Goal: Task Accomplishment & Management: Manage account settings

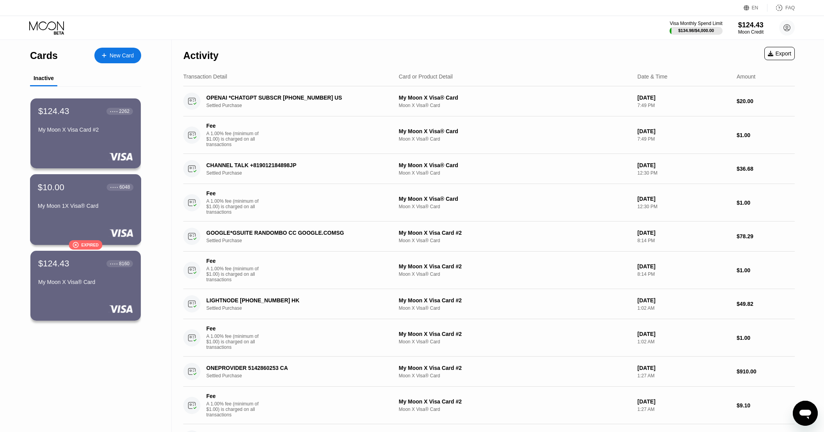
click at [94, 209] on div "My Moon 1X Visa® Card" at bounding box center [86, 206] width 96 height 6
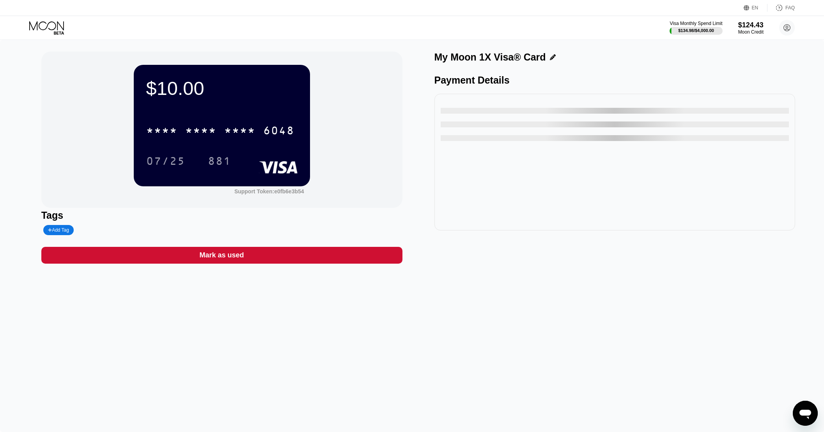
click at [290, 253] on div "Mark as used" at bounding box center [221, 255] width 361 height 17
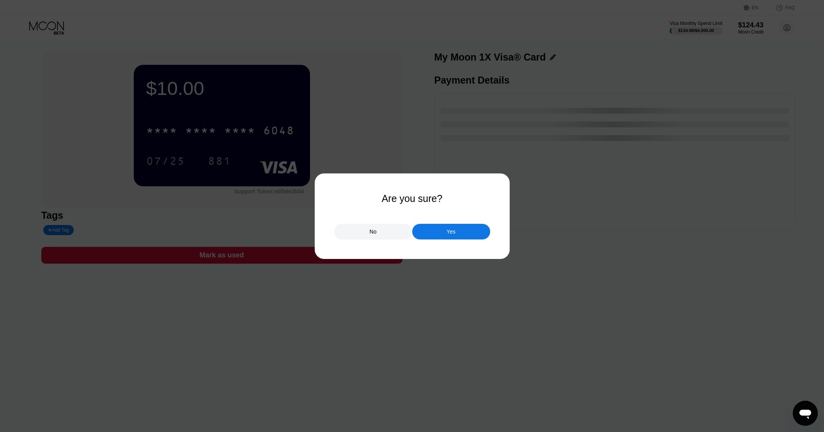
click at [461, 234] on div "Yes" at bounding box center [451, 232] width 78 height 16
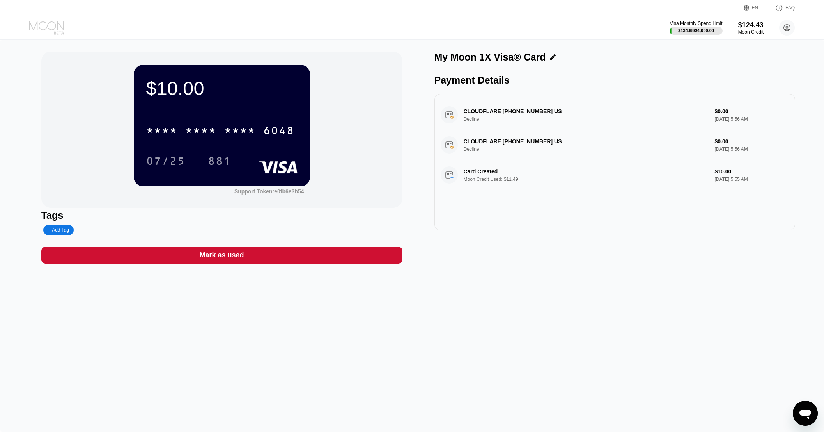
click at [56, 23] on icon at bounding box center [47, 28] width 36 height 14
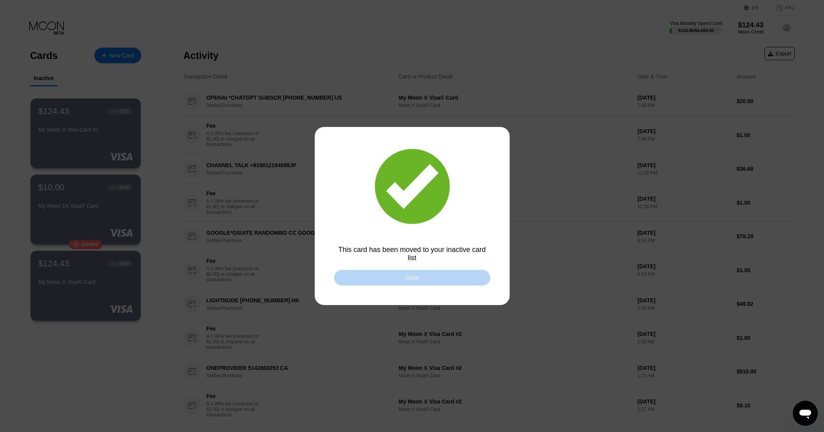
click at [425, 275] on div "Close" at bounding box center [412, 278] width 156 height 16
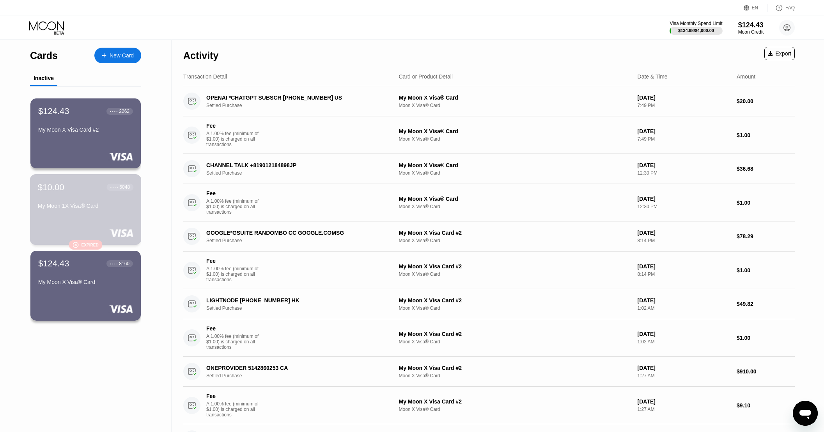
click at [87, 231] on div at bounding box center [86, 233] width 96 height 8
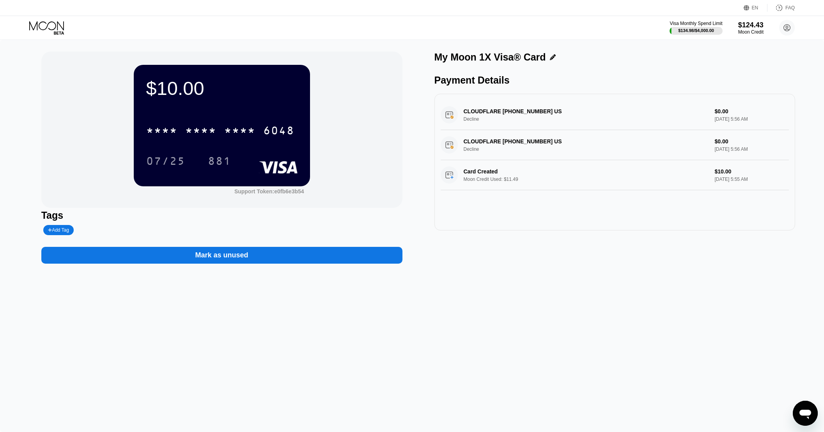
click at [255, 256] on div "Mark as unused" at bounding box center [221, 255] width 361 height 17
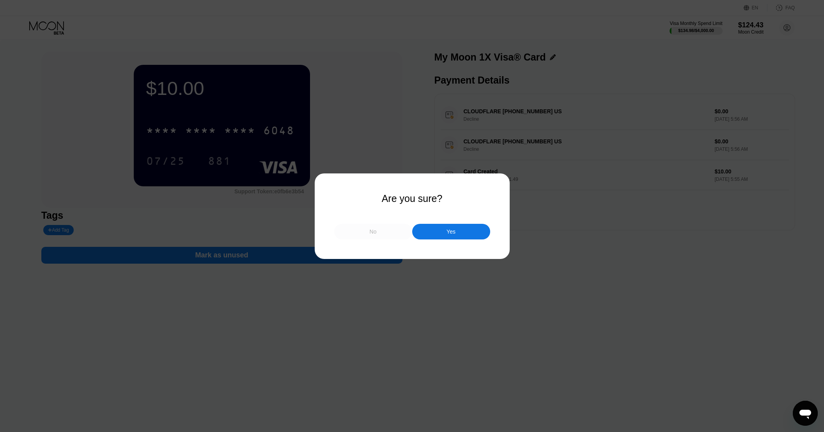
drag, startPoint x: 382, startPoint y: 232, endPoint x: 453, endPoint y: 232, distance: 71.0
click at [433, 232] on div "No Yes" at bounding box center [412, 232] width 156 height 16
click at [457, 232] on div "Yes" at bounding box center [451, 232] width 78 height 16
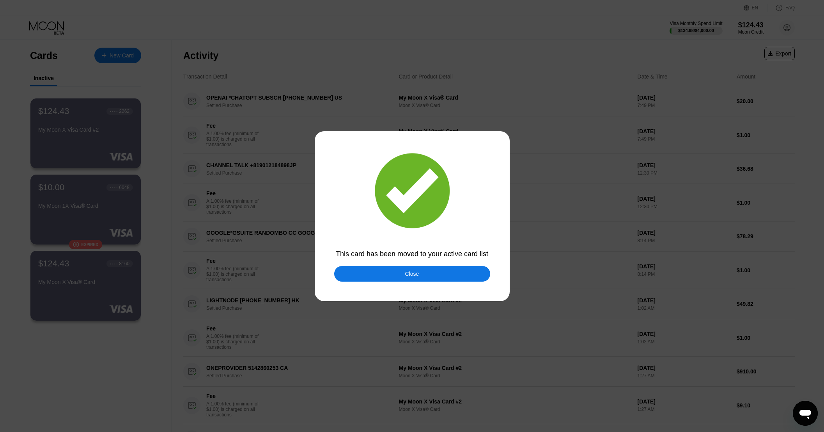
click at [405, 275] on div "Close" at bounding box center [412, 274] width 156 height 16
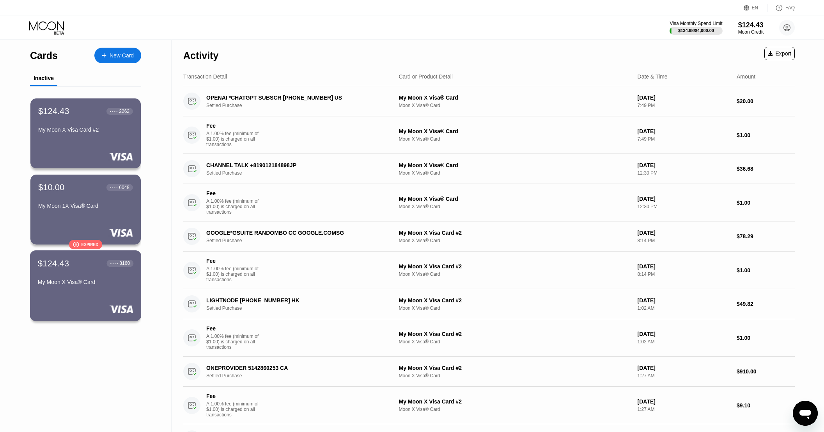
click at [110, 285] on div "My Moon X Visa® Card" at bounding box center [86, 282] width 96 height 6
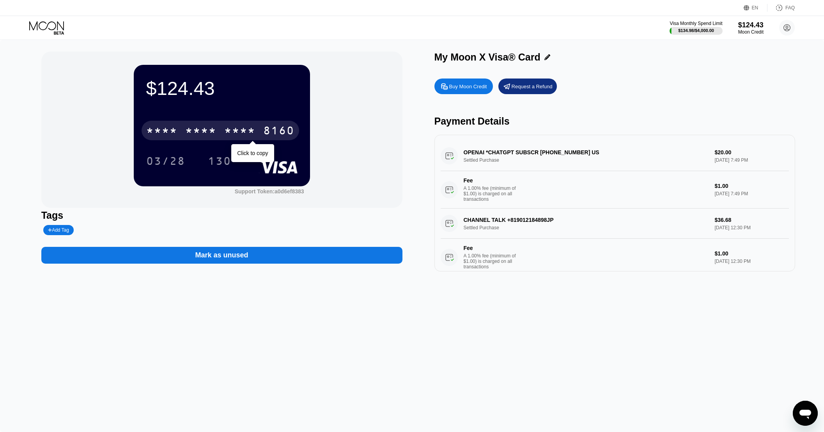
click at [233, 123] on div "* * * * * * * * * * * * 8160" at bounding box center [221, 131] width 158 height 20
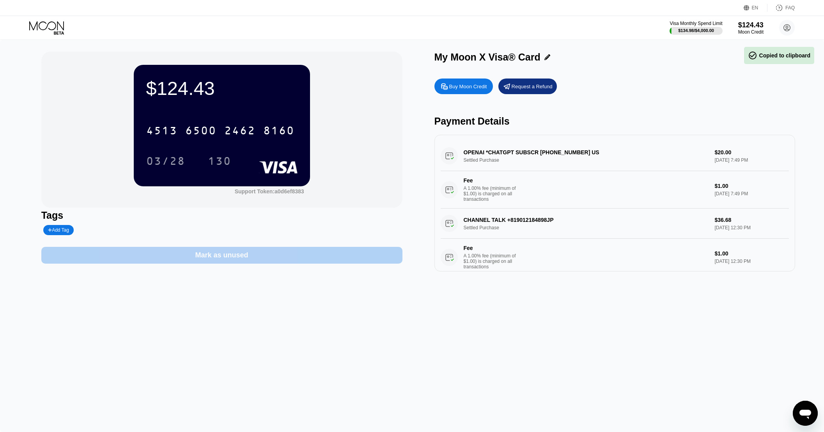
click at [237, 255] on div "Mark as unused" at bounding box center [221, 254] width 53 height 9
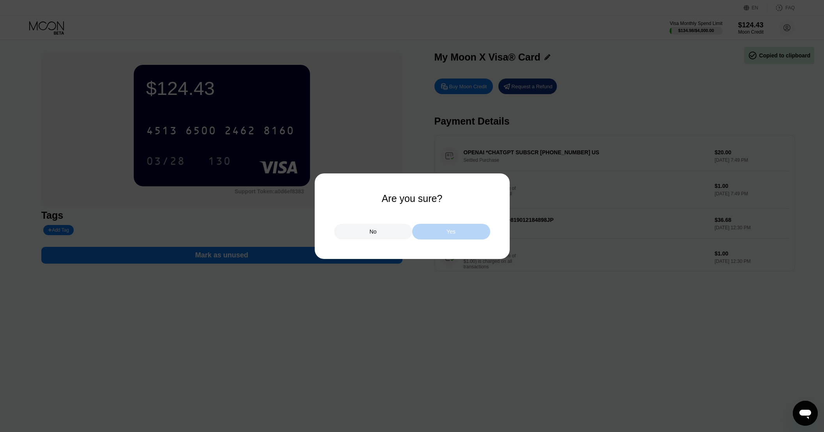
click at [461, 234] on div "Yes" at bounding box center [451, 232] width 78 height 16
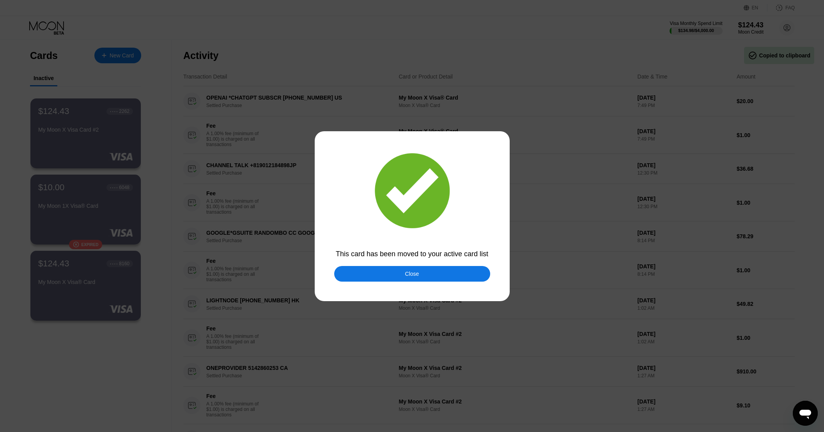
click at [424, 255] on div "This card has been moved to your active card list" at bounding box center [412, 254] width 156 height 8
click at [421, 272] on div "Close" at bounding box center [412, 274] width 156 height 16
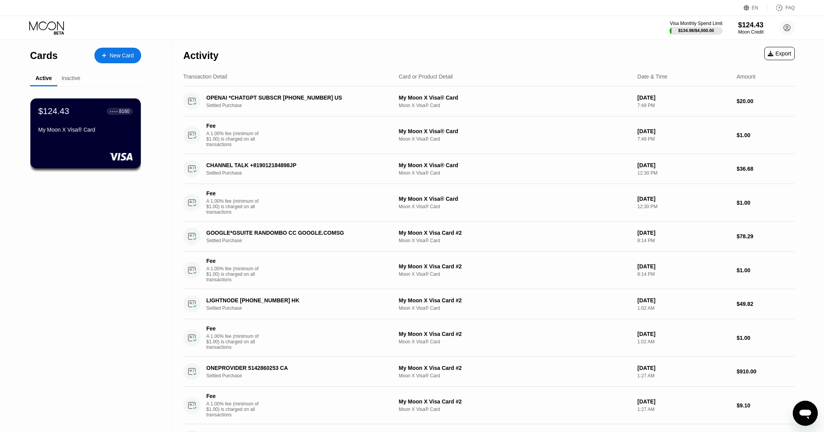
click at [92, 131] on div "My Moon X Visa® Card" at bounding box center [85, 129] width 95 height 6
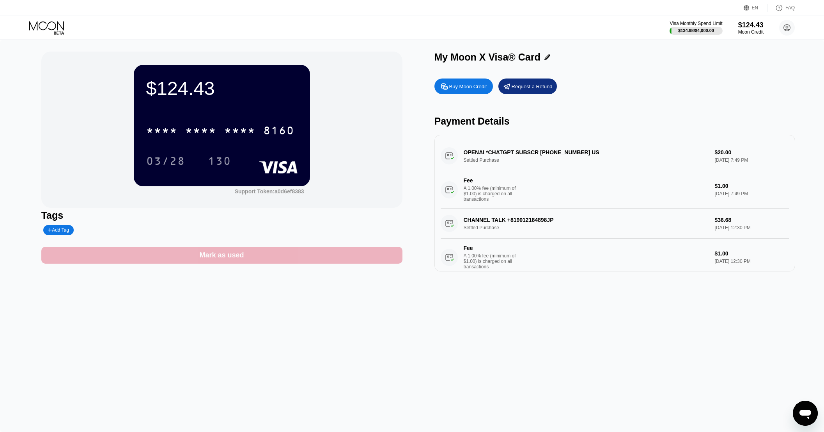
click at [320, 256] on div "Mark as used" at bounding box center [221, 255] width 361 height 17
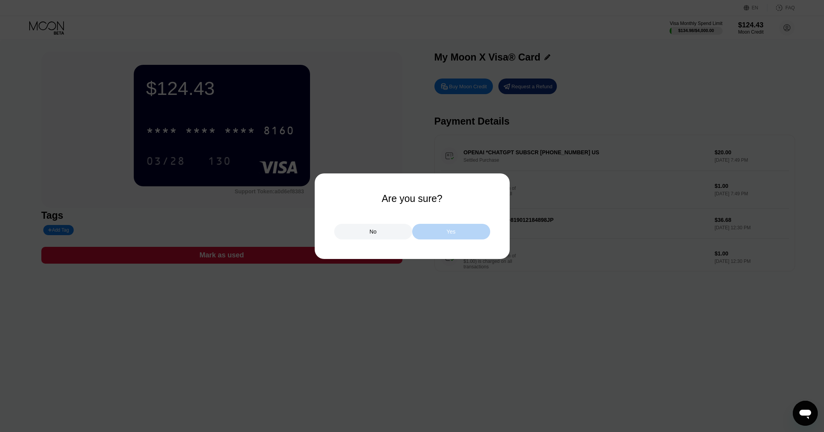
click at [471, 236] on div "Yes" at bounding box center [451, 232] width 78 height 16
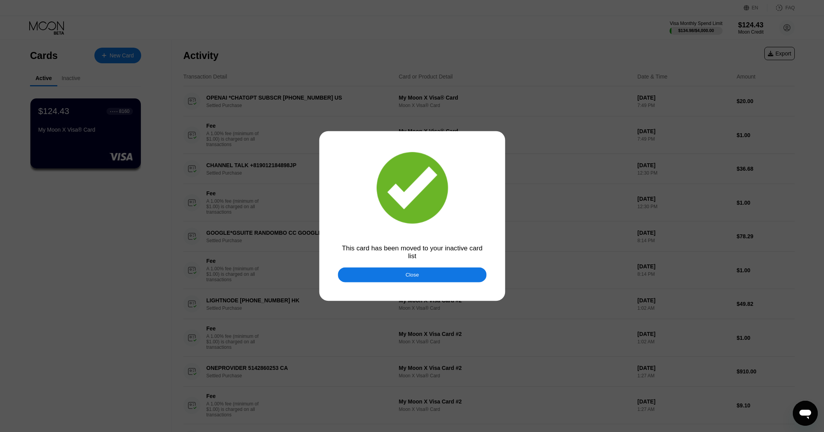
click at [54, 26] on div at bounding box center [415, 216] width 830 height 432
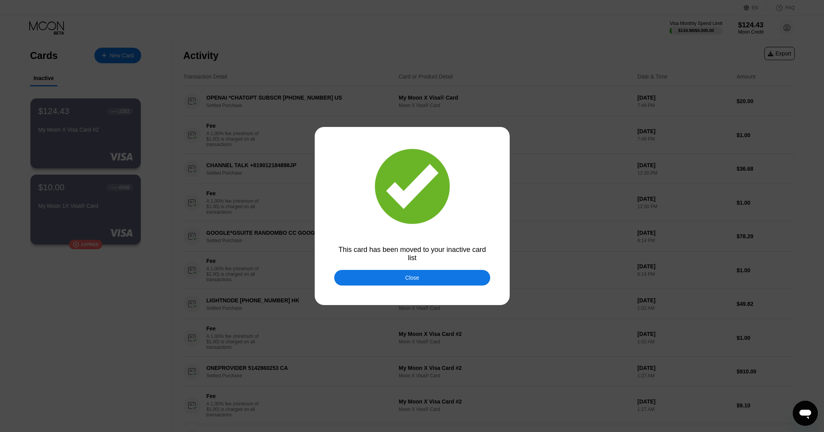
click at [428, 284] on div "Close" at bounding box center [412, 278] width 156 height 16
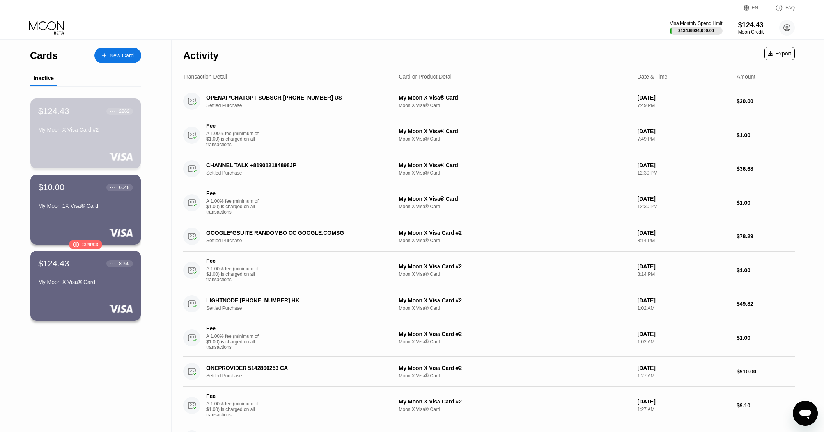
click at [102, 131] on div "My Moon X Visa Card #2" at bounding box center [85, 129] width 95 height 6
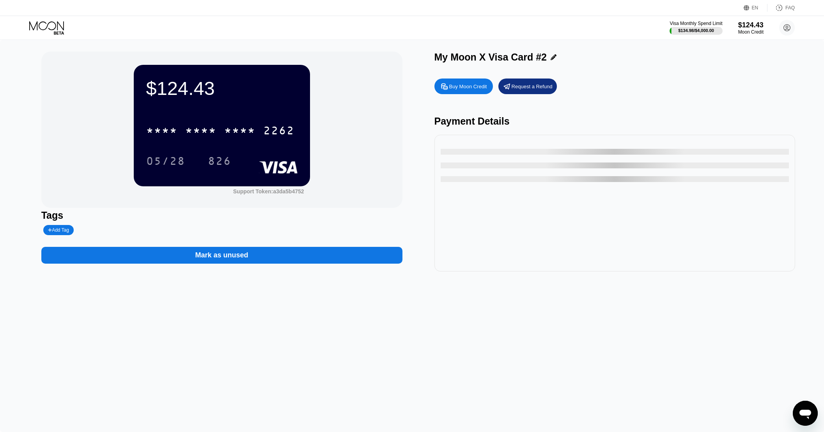
click at [196, 246] on div "Mark as unused" at bounding box center [221, 251] width 361 height 25
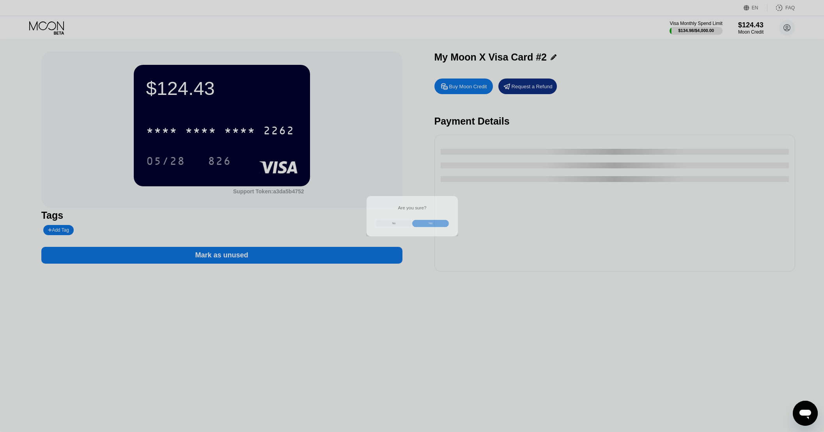
click at [199, 256] on div at bounding box center [415, 216] width 830 height 432
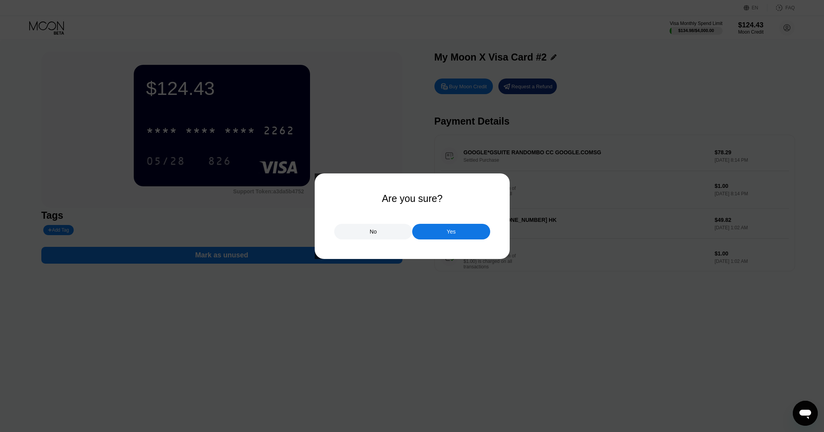
click at [473, 228] on div "Yes" at bounding box center [451, 232] width 78 height 16
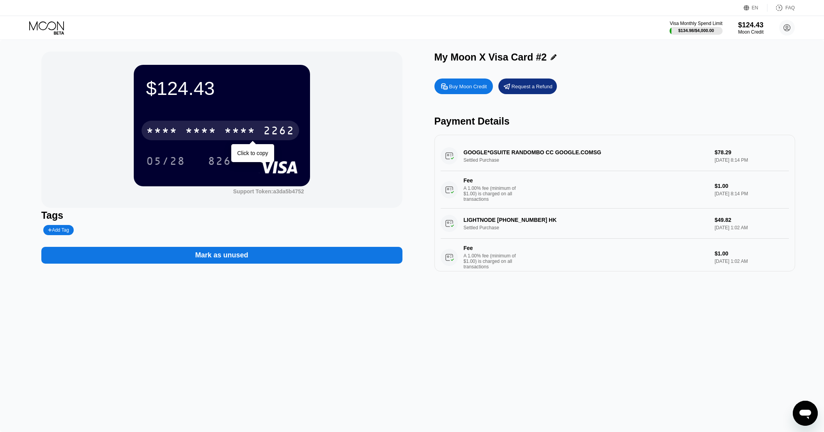
click at [220, 126] on div "* * * * * * * * * * * * 2262" at bounding box center [221, 131] width 158 height 20
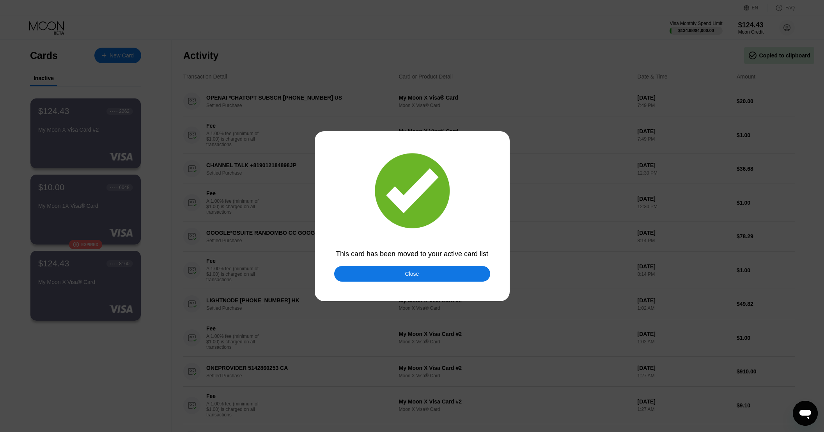
click at [371, 263] on div at bounding box center [415, 216] width 830 height 432
drag, startPoint x: 385, startPoint y: 263, endPoint x: 396, endPoint y: 270, distance: 12.4
click at [387, 264] on div at bounding box center [415, 216] width 830 height 432
click at [397, 272] on div "Close" at bounding box center [412, 274] width 156 height 16
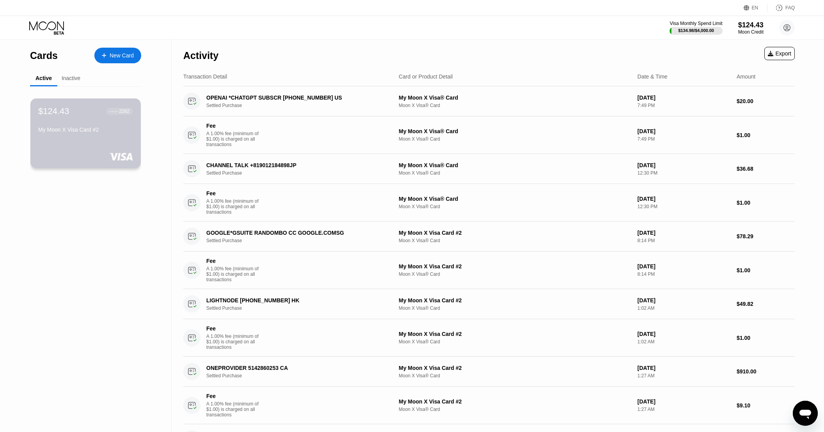
click at [115, 133] on div "My Moon X Visa Card #2" at bounding box center [85, 129] width 95 height 6
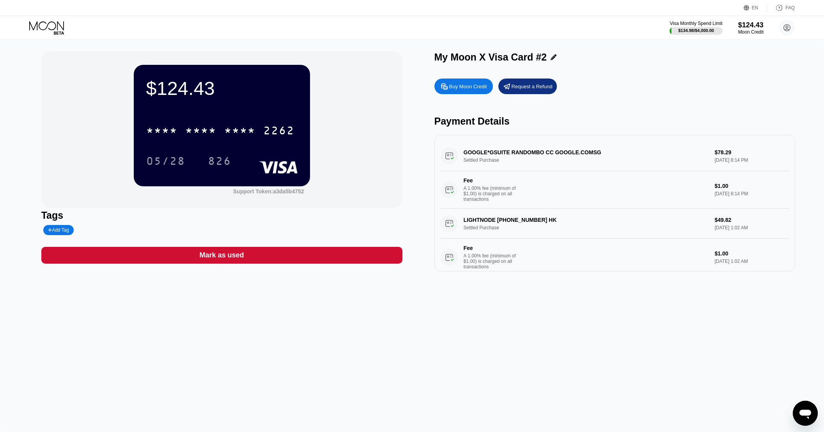
click at [234, 131] on div "* * * *" at bounding box center [239, 131] width 31 height 12
drag, startPoint x: 221, startPoint y: 161, endPoint x: 213, endPoint y: 161, distance: 8.6
click at [221, 161] on div "826" at bounding box center [219, 162] width 23 height 12
click at [168, 162] on div "05/28" at bounding box center [165, 162] width 39 height 12
drag, startPoint x: 222, startPoint y: 163, endPoint x: 734, endPoint y: 197, distance: 513.4
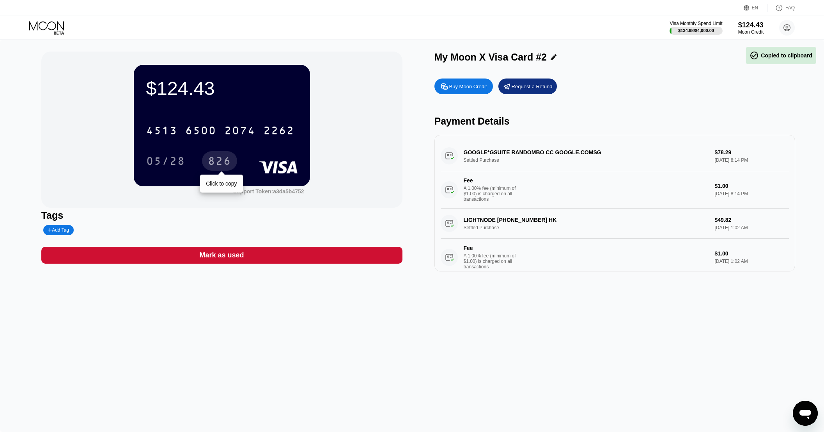
click at [222, 163] on div "826" at bounding box center [219, 162] width 23 height 12
click at [283, 263] on div "Mark as used" at bounding box center [221, 255] width 361 height 17
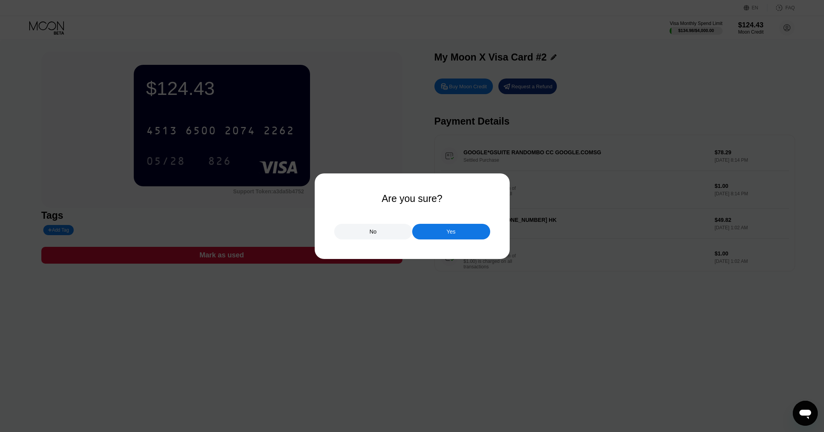
click at [448, 231] on div "Yes" at bounding box center [451, 231] width 9 height 7
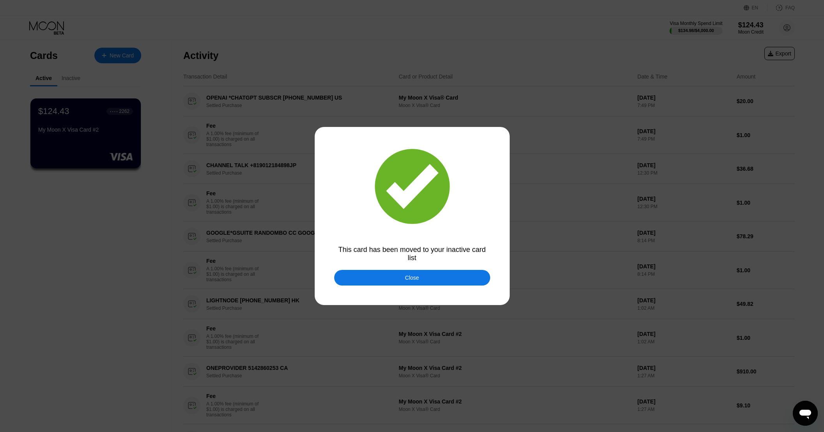
click at [44, 26] on div at bounding box center [415, 216] width 830 height 432
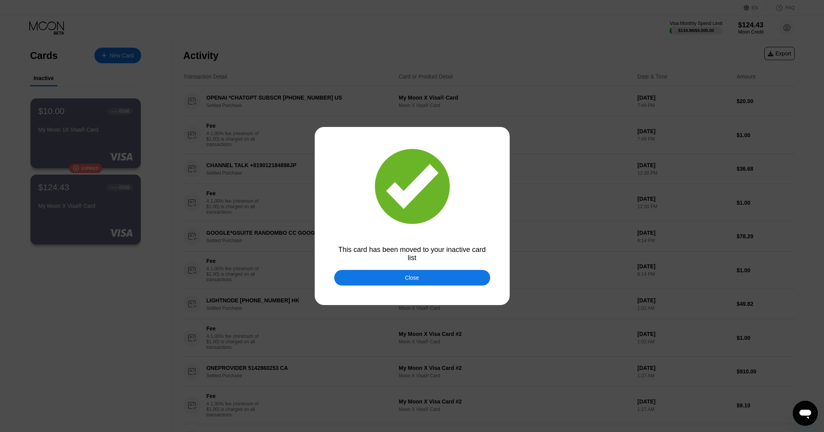
click at [417, 279] on div "Close" at bounding box center [412, 277] width 14 height 6
